Goal: Check status

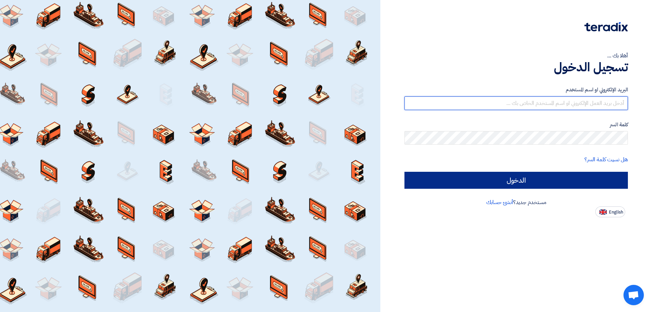
type input "r.chalhoub@eeaegypt.com"
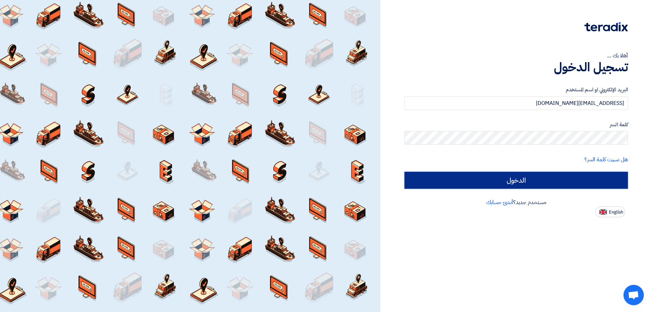
click at [527, 183] on input "الدخول" at bounding box center [515, 180] width 223 height 17
type input "Sign in"
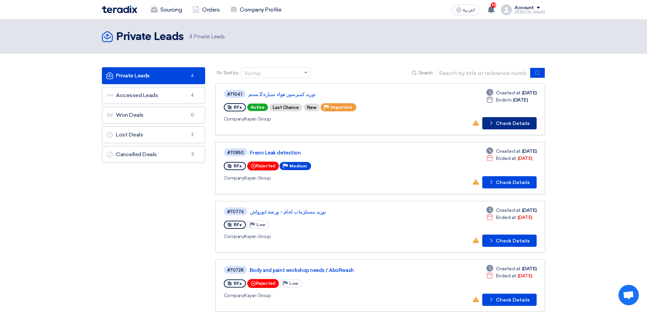
click at [494, 120] on icon "Check details" at bounding box center [491, 123] width 6 height 6
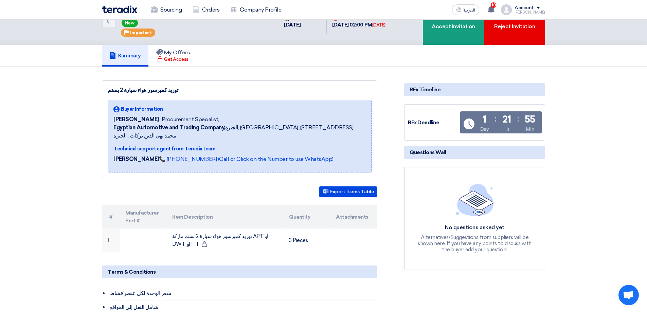
scroll to position [34, 0]
